Goal: Obtain resource: Download file/media

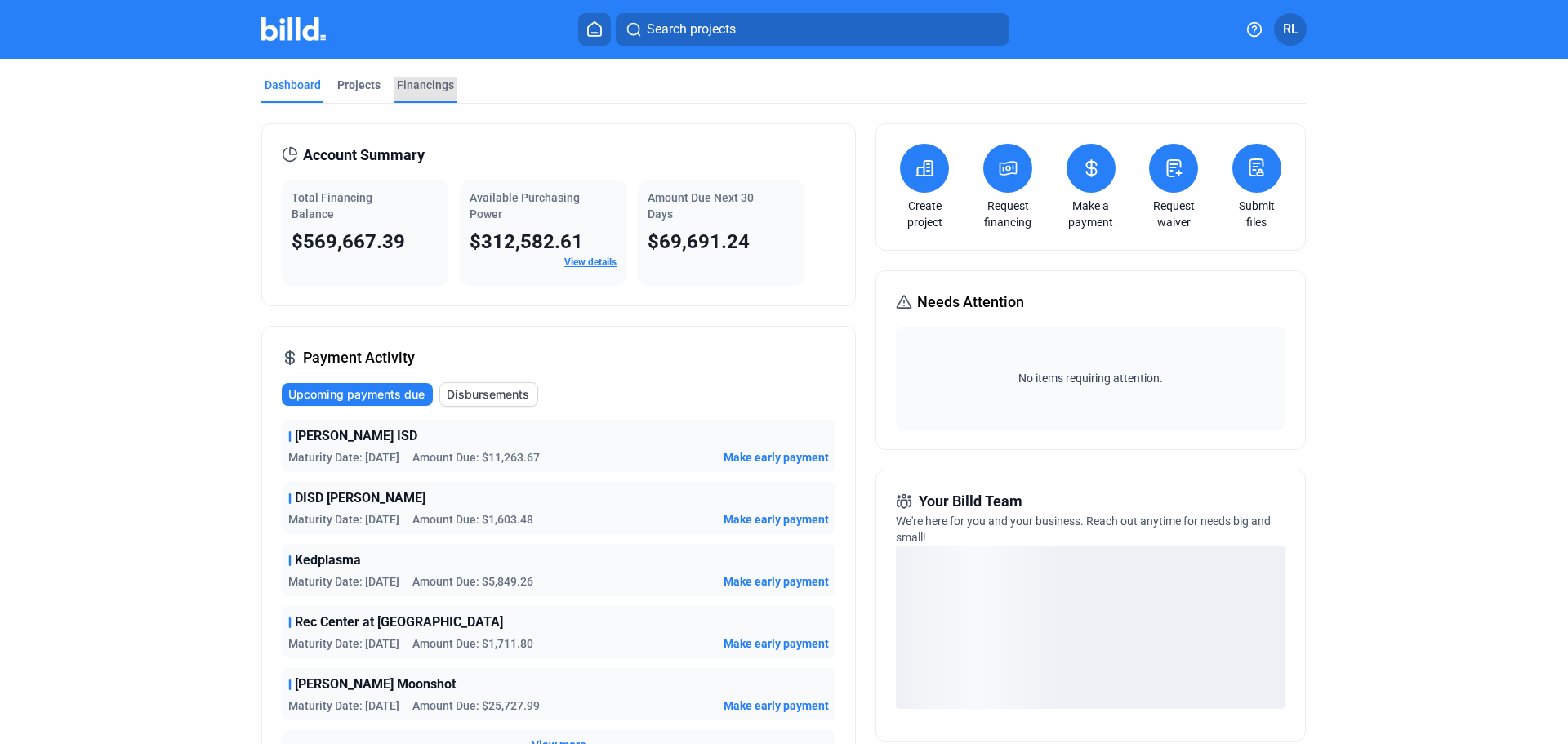
click at [418, 85] on div "Financings" at bounding box center [425, 85] width 58 height 16
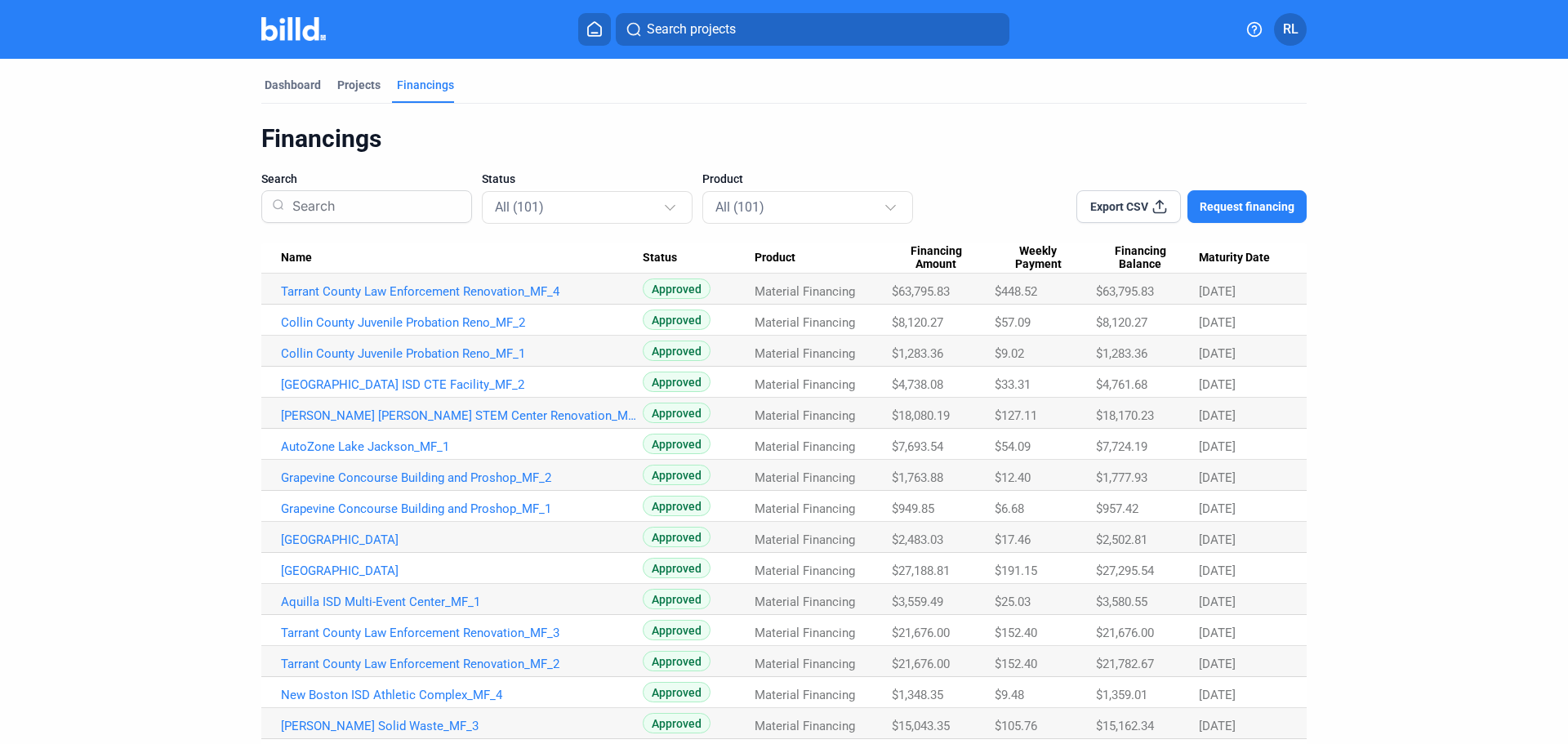
click at [1127, 211] on span "Export CSV" at bounding box center [1118, 207] width 58 height 16
